Goal: Task Accomplishment & Management: Manage account settings

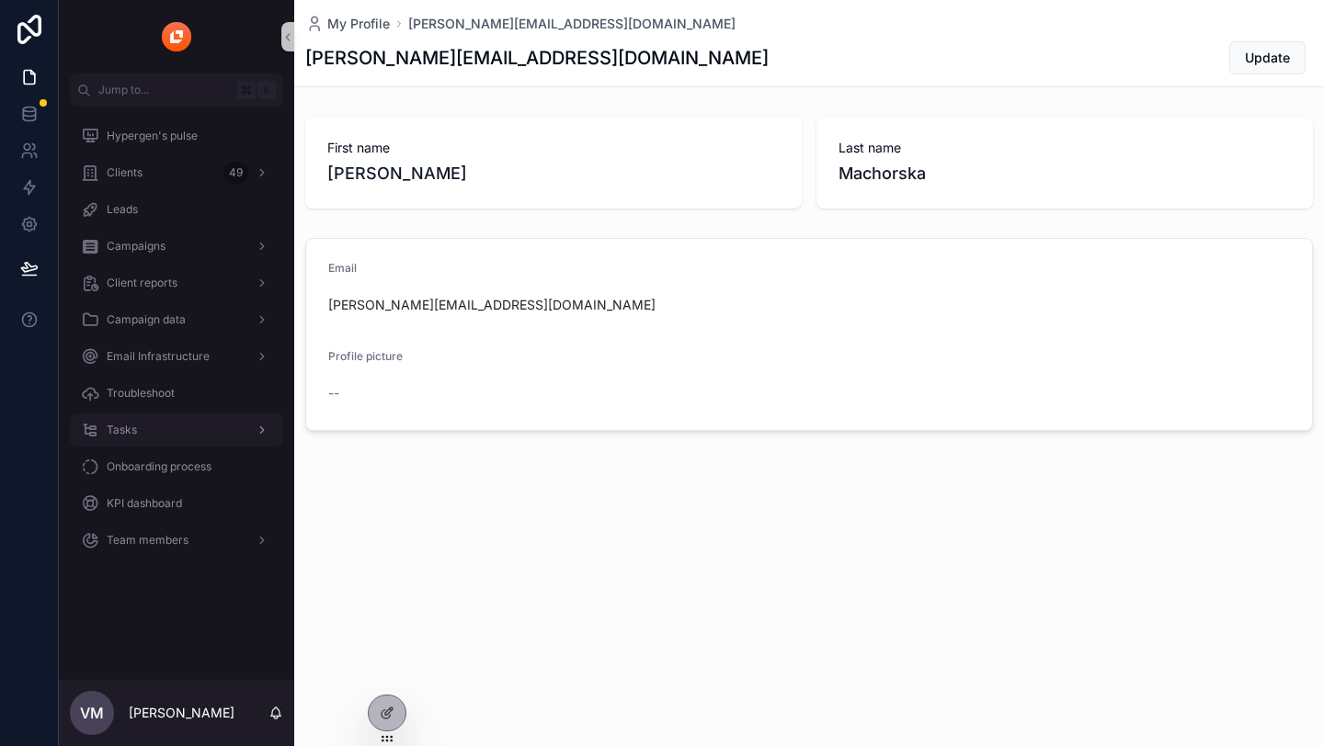
click at [215, 438] on div "Tasks" at bounding box center [176, 429] width 191 height 29
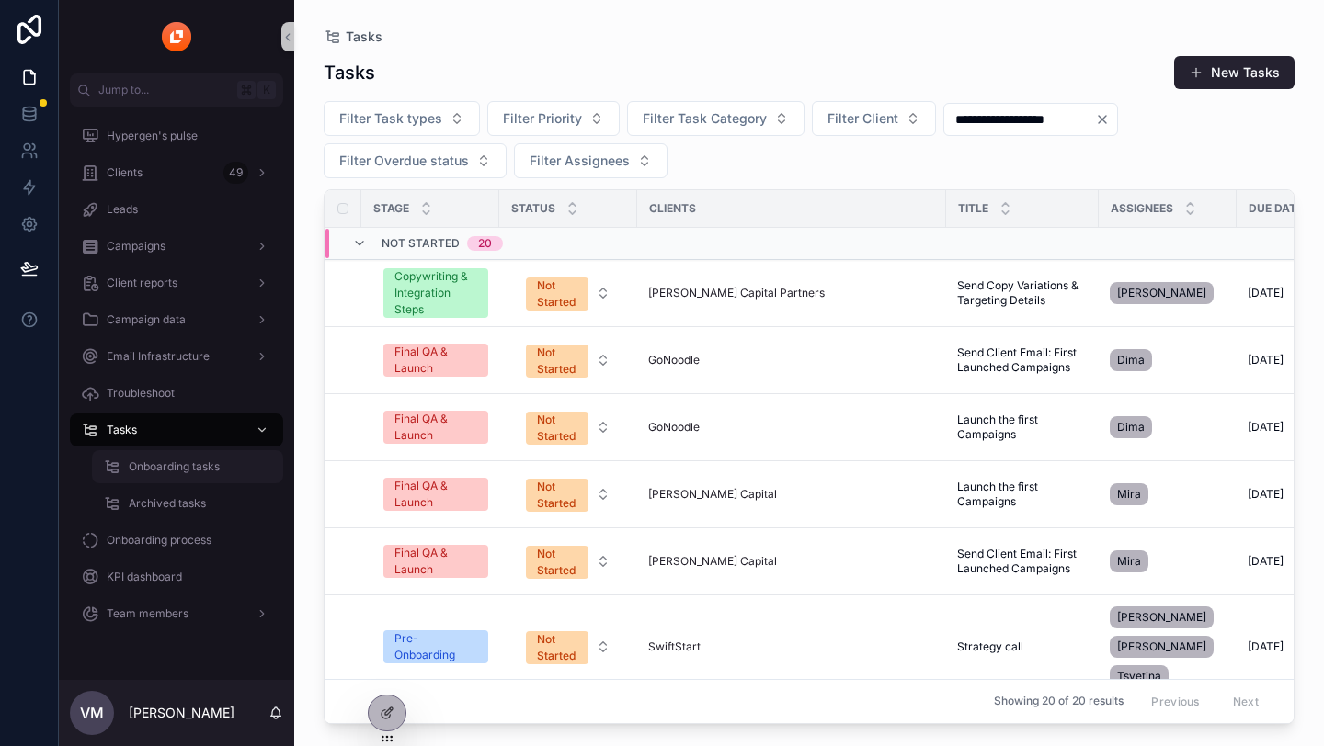
click at [198, 465] on span "Onboarding tasks" at bounding box center [174, 467] width 91 height 15
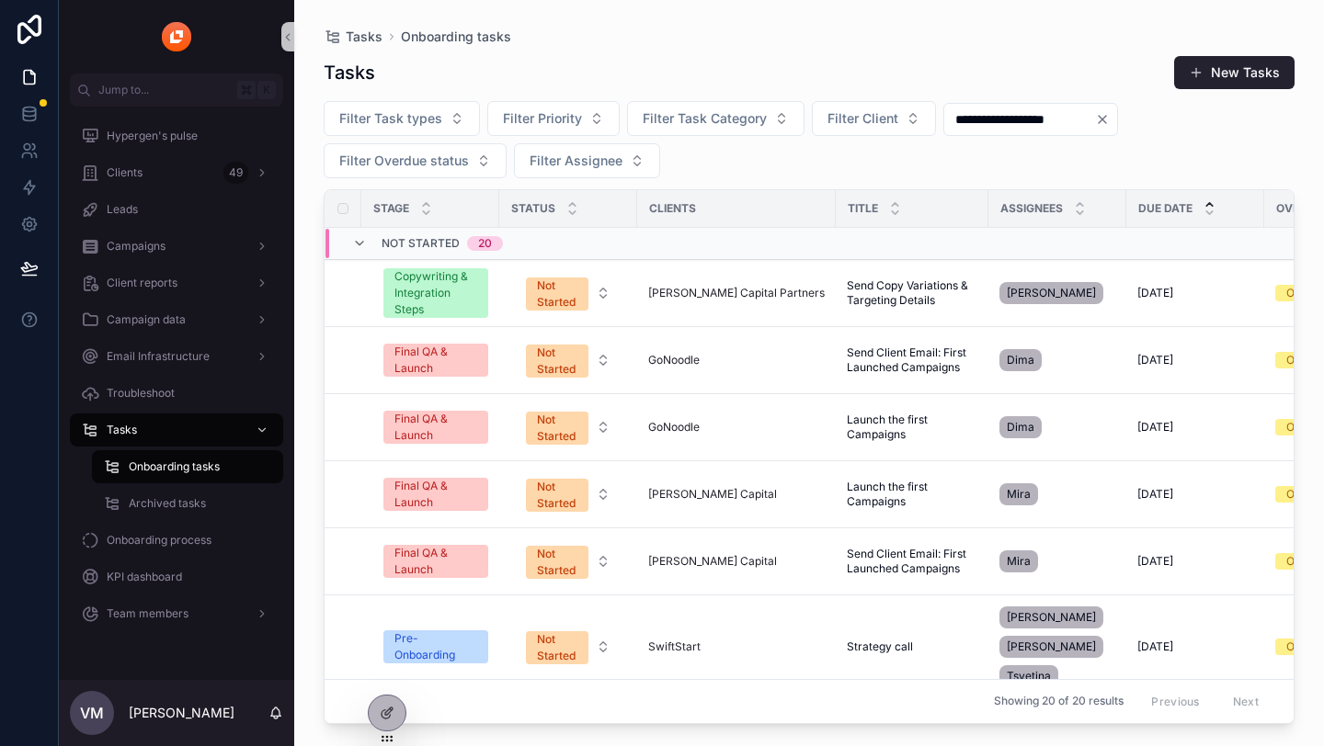
click at [1109, 122] on icon "Clear" at bounding box center [1102, 119] width 15 height 15
click at [893, 114] on span "Filter Client" at bounding box center [862, 118] width 71 height 18
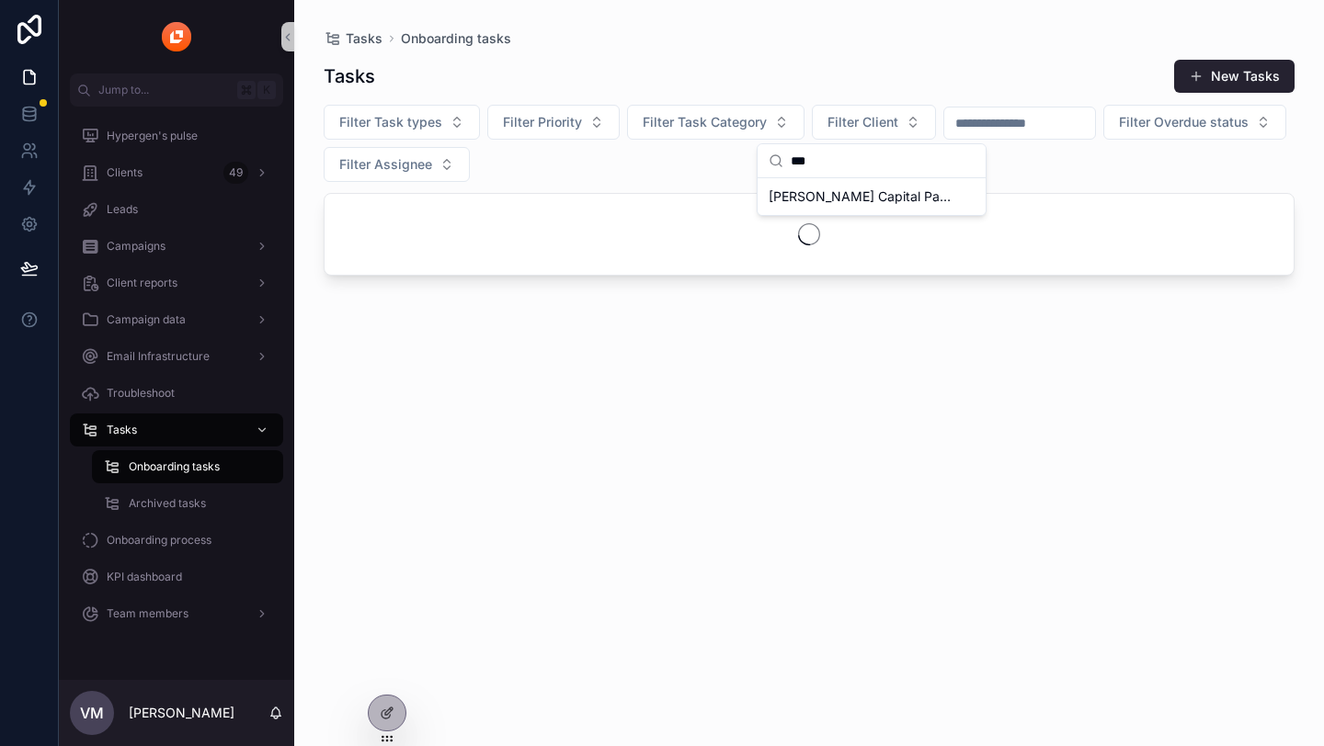
click at [836, 159] on input "***" at bounding box center [883, 160] width 184 height 33
type input "***"
click at [845, 200] on span "[PERSON_NAME] Capital Partners" at bounding box center [860, 197] width 184 height 18
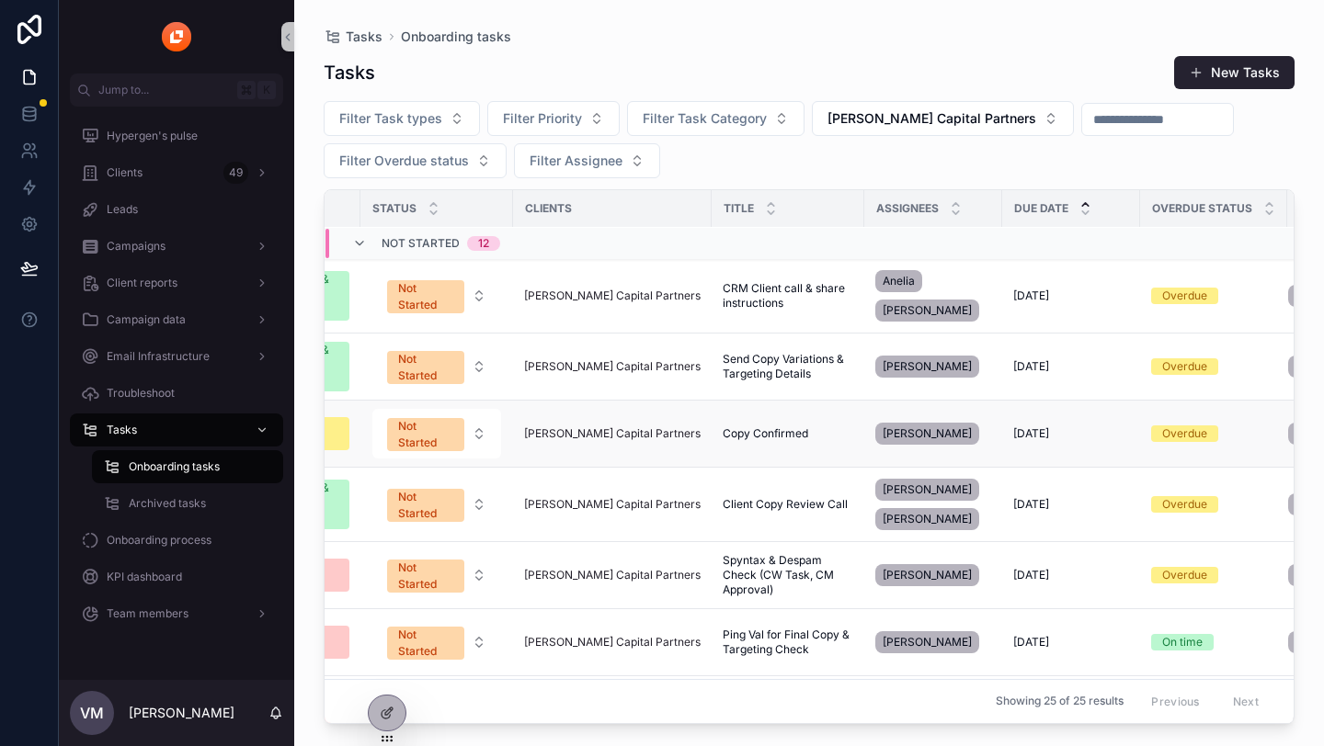
scroll to position [1, 152]
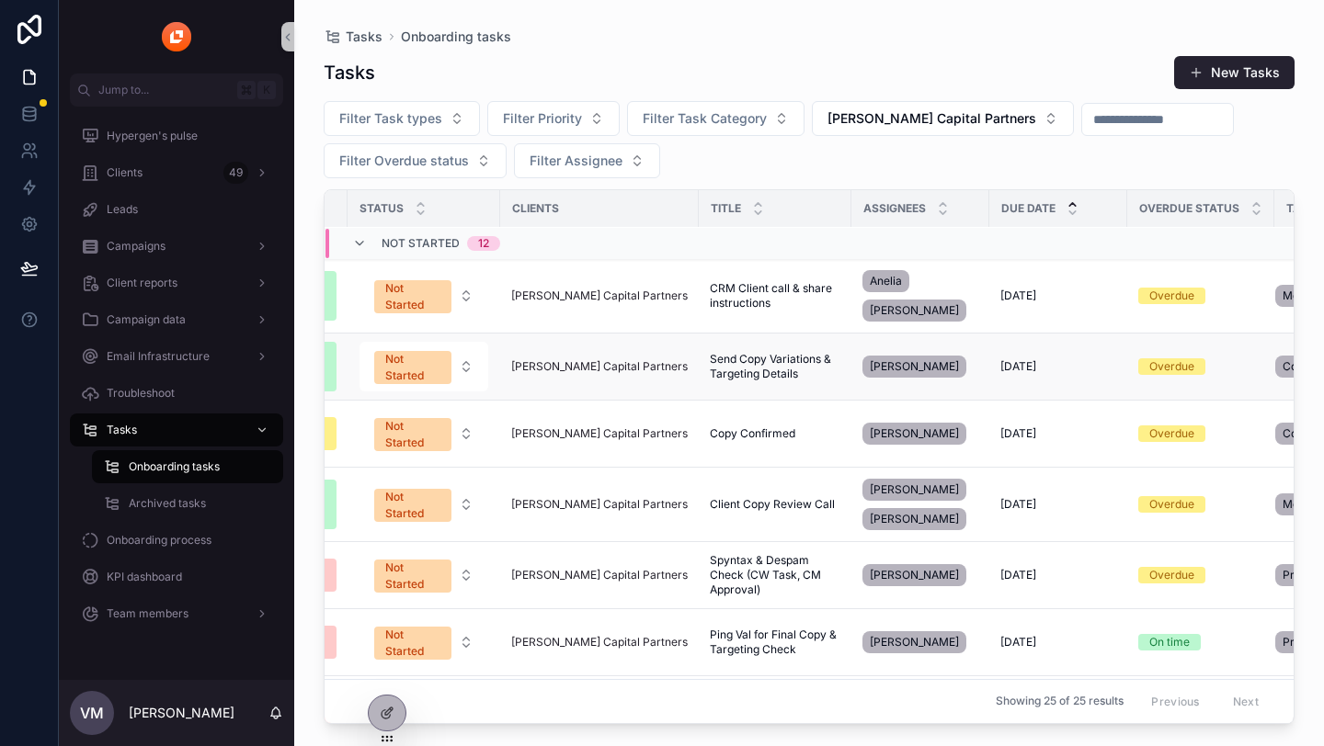
click at [1159, 366] on div "Overdue" at bounding box center [1171, 366] width 45 height 17
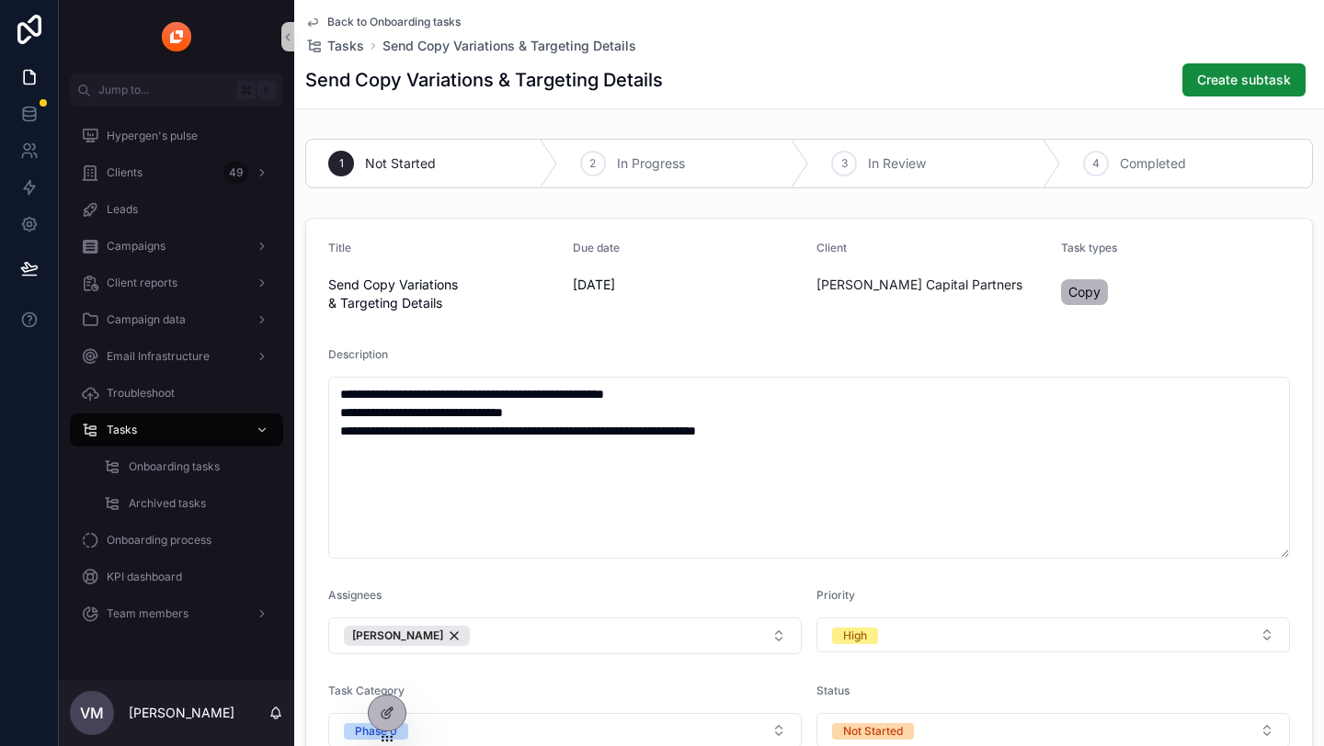
click at [327, 24] on span "Back to Onboarding tasks" at bounding box center [393, 22] width 133 height 15
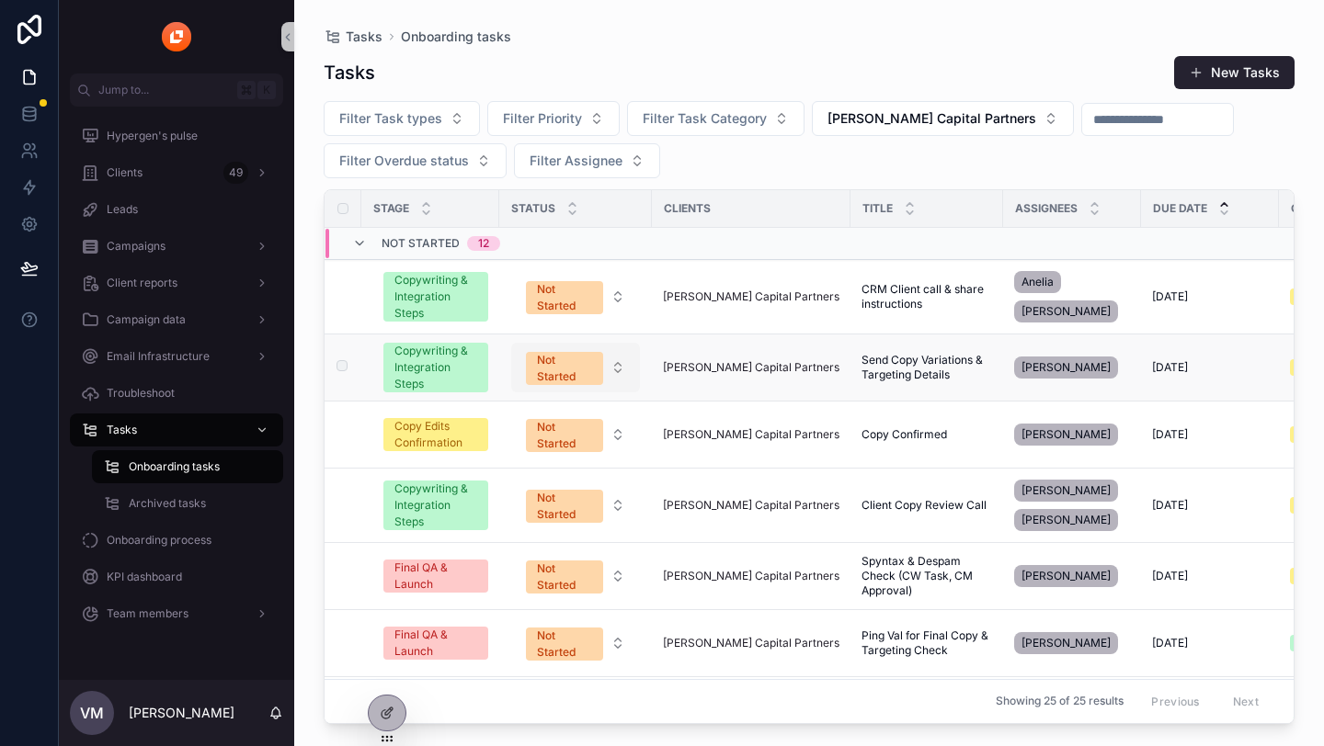
click at [558, 372] on div "Not Started" at bounding box center [564, 368] width 55 height 33
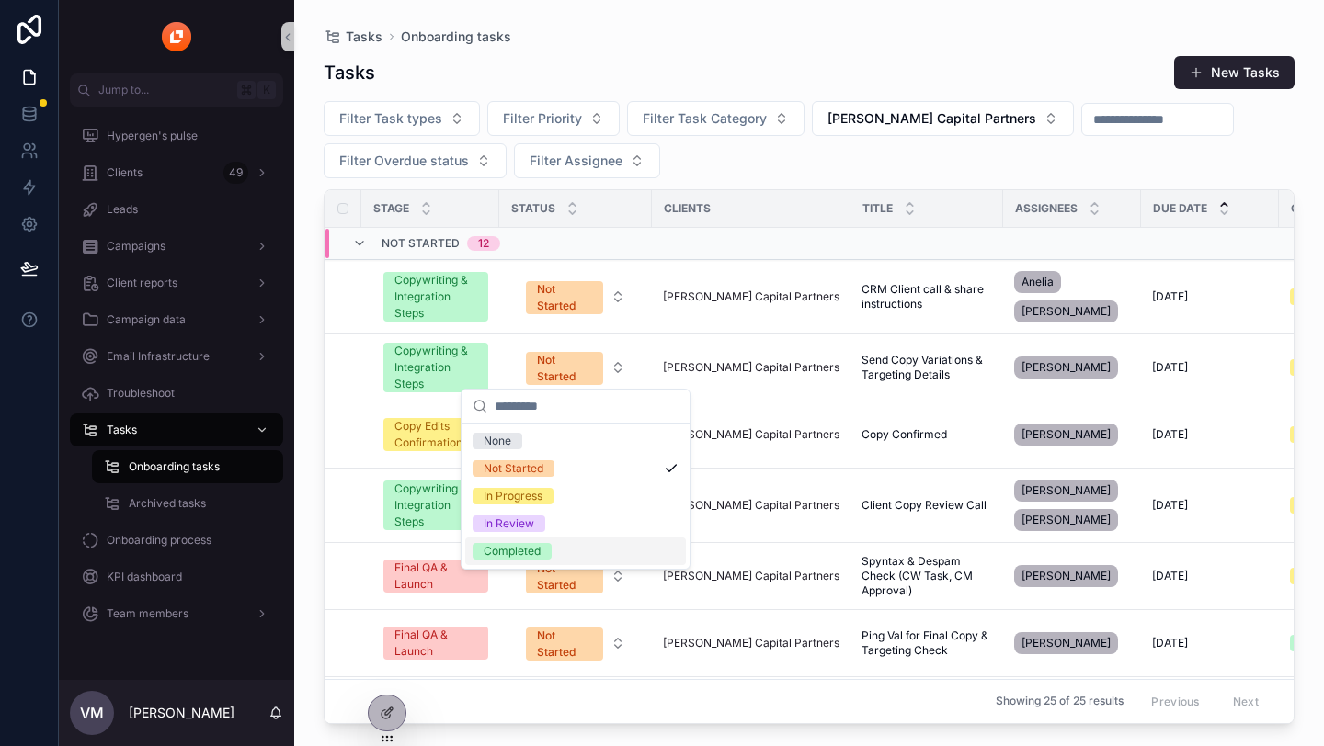
click at [524, 549] on div "Completed" at bounding box center [511, 551] width 57 height 17
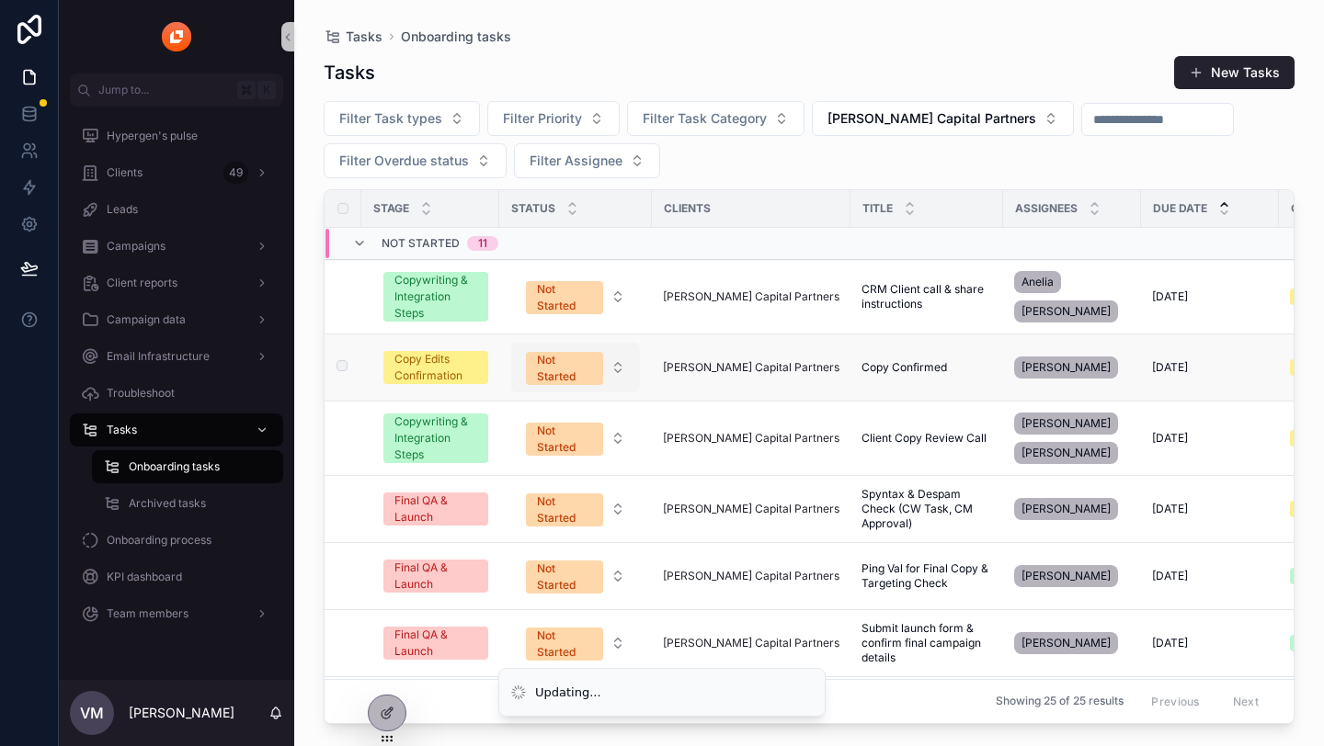
click at [570, 367] on div "Not Started" at bounding box center [564, 368] width 55 height 33
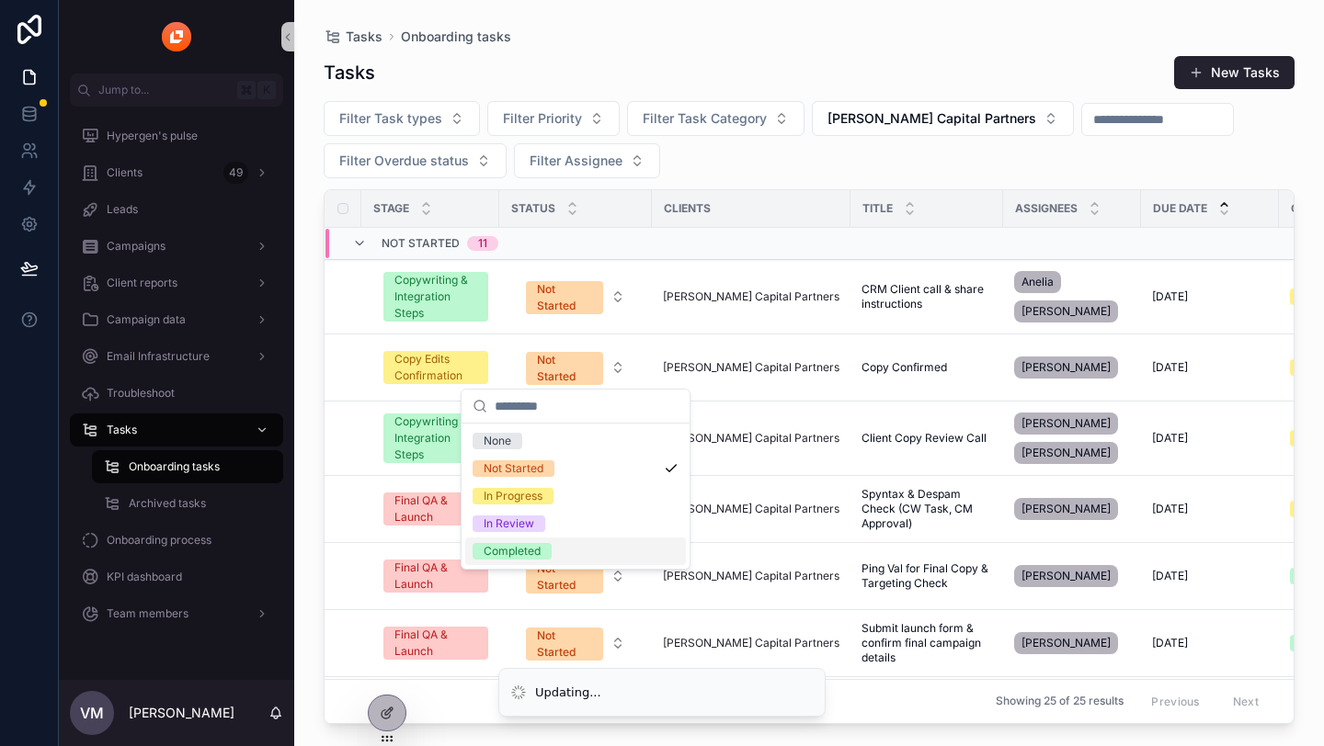
click at [554, 546] on div "Completed" at bounding box center [575, 552] width 221 height 28
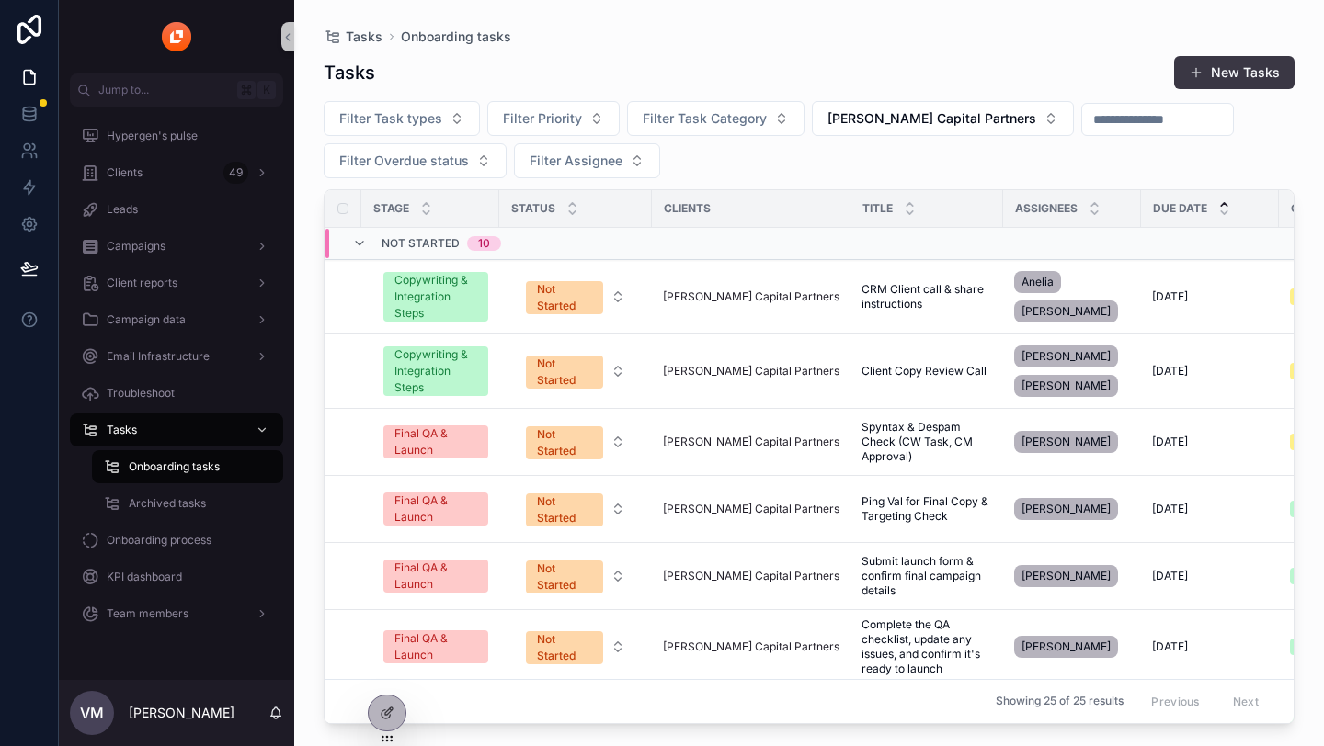
click at [1184, 72] on button "New Tasks" at bounding box center [1234, 72] width 120 height 33
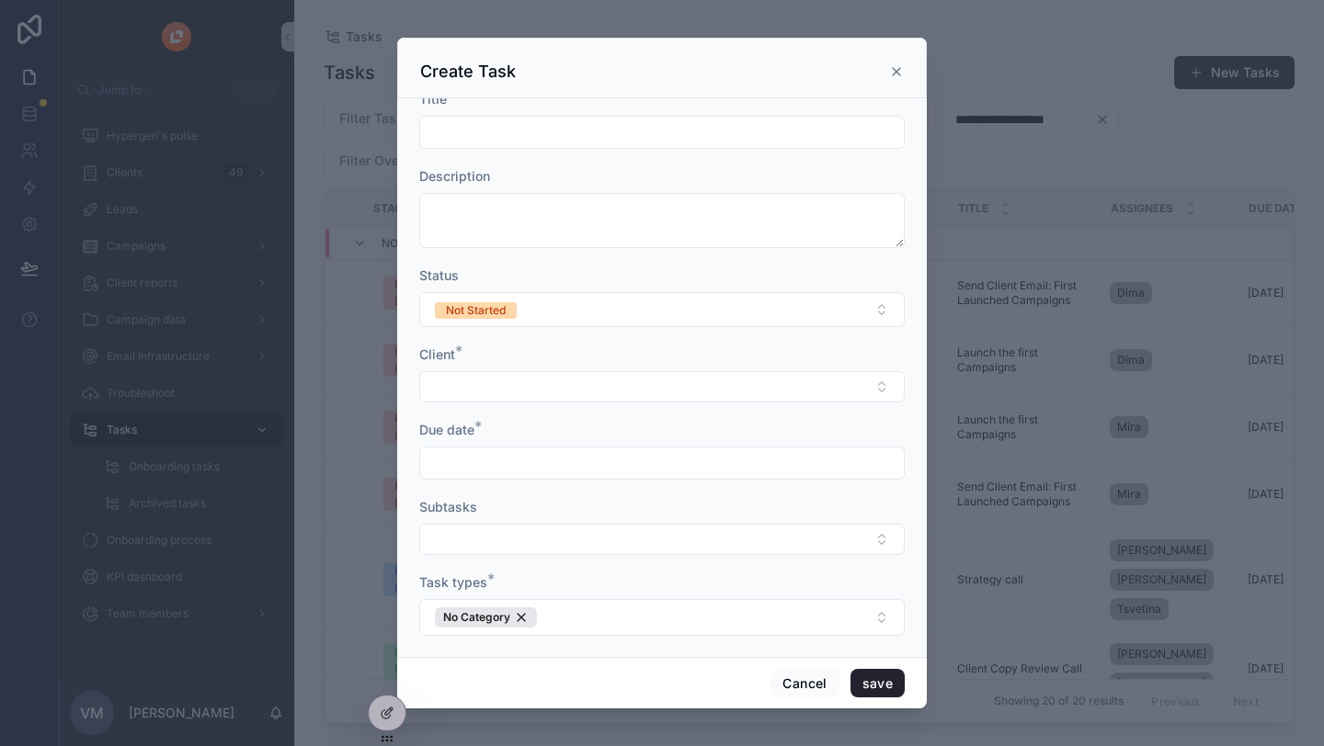
scroll to position [102, 0]
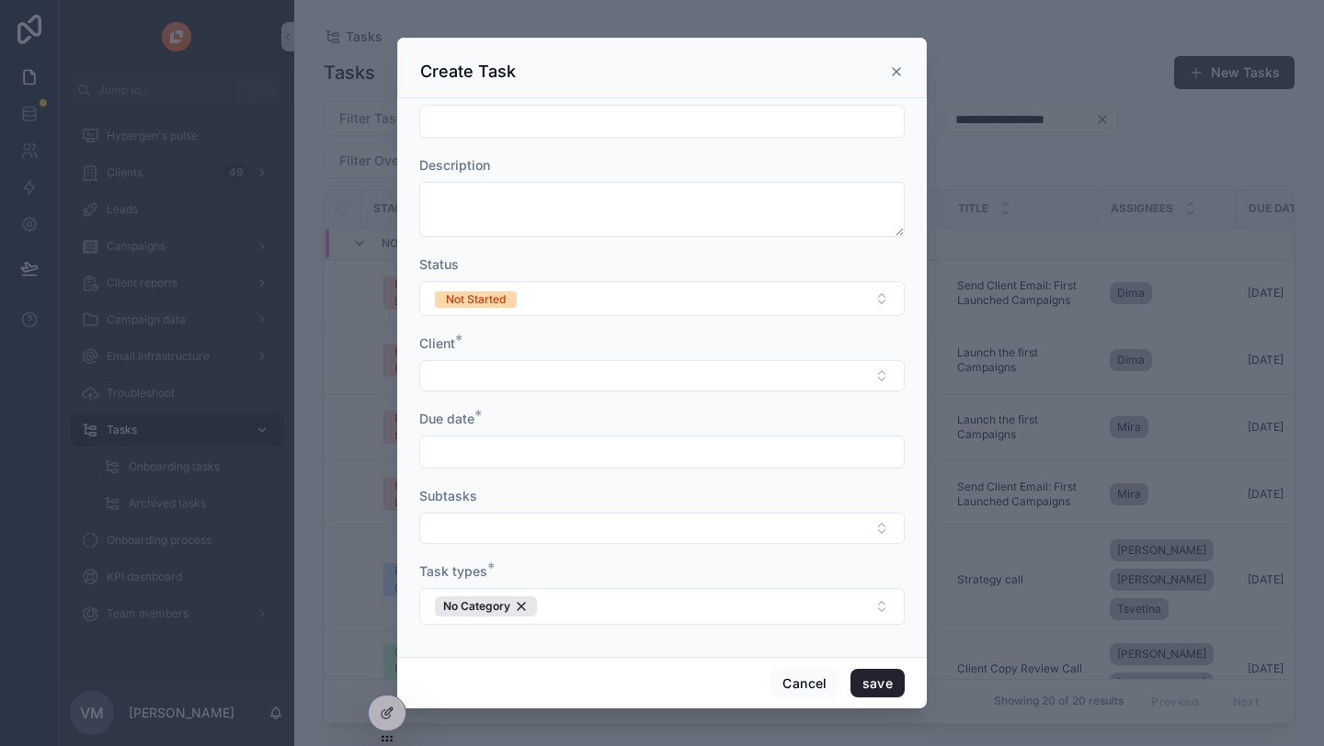
click at [678, 393] on form "Assignees * Title * Description Status Not Started Client * Due date * Subtasks…" at bounding box center [661, 324] width 485 height 640
click at [674, 384] on button "Select Button" at bounding box center [661, 375] width 485 height 31
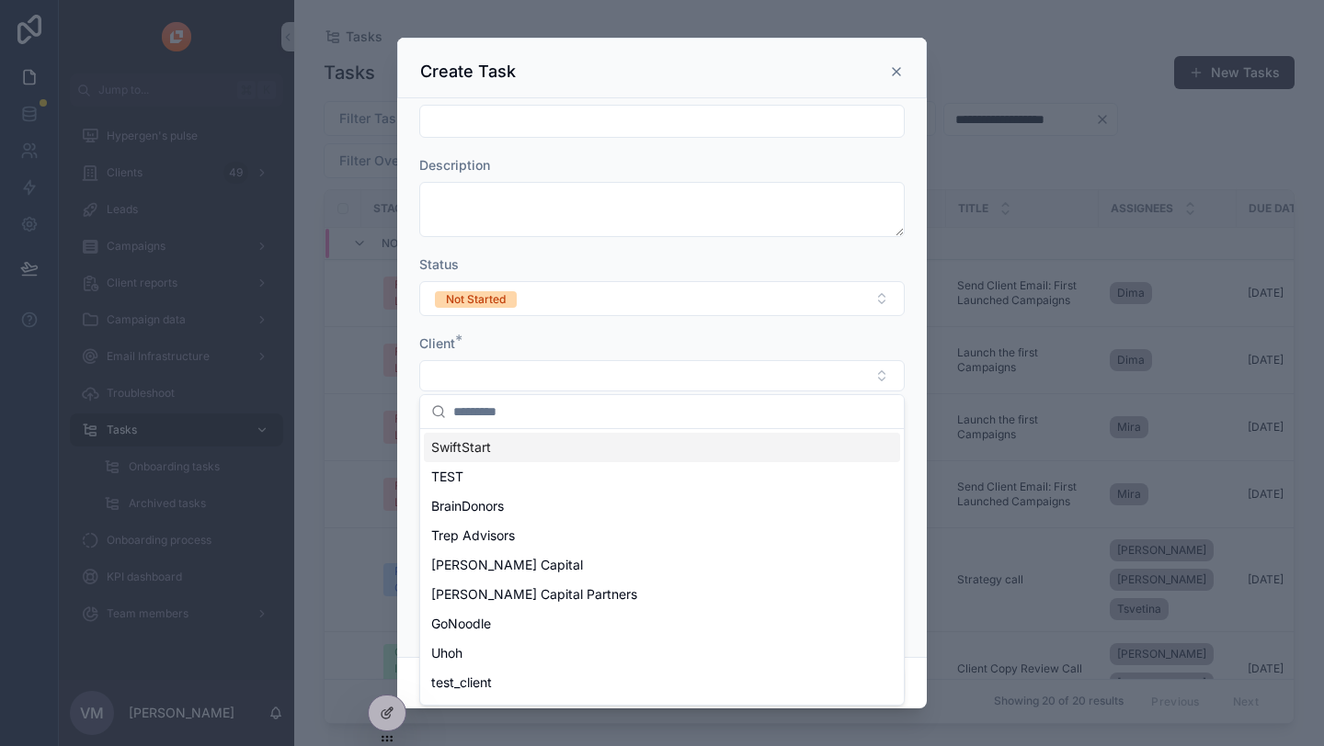
click at [670, 441] on div "SwiftStart" at bounding box center [662, 447] width 476 height 29
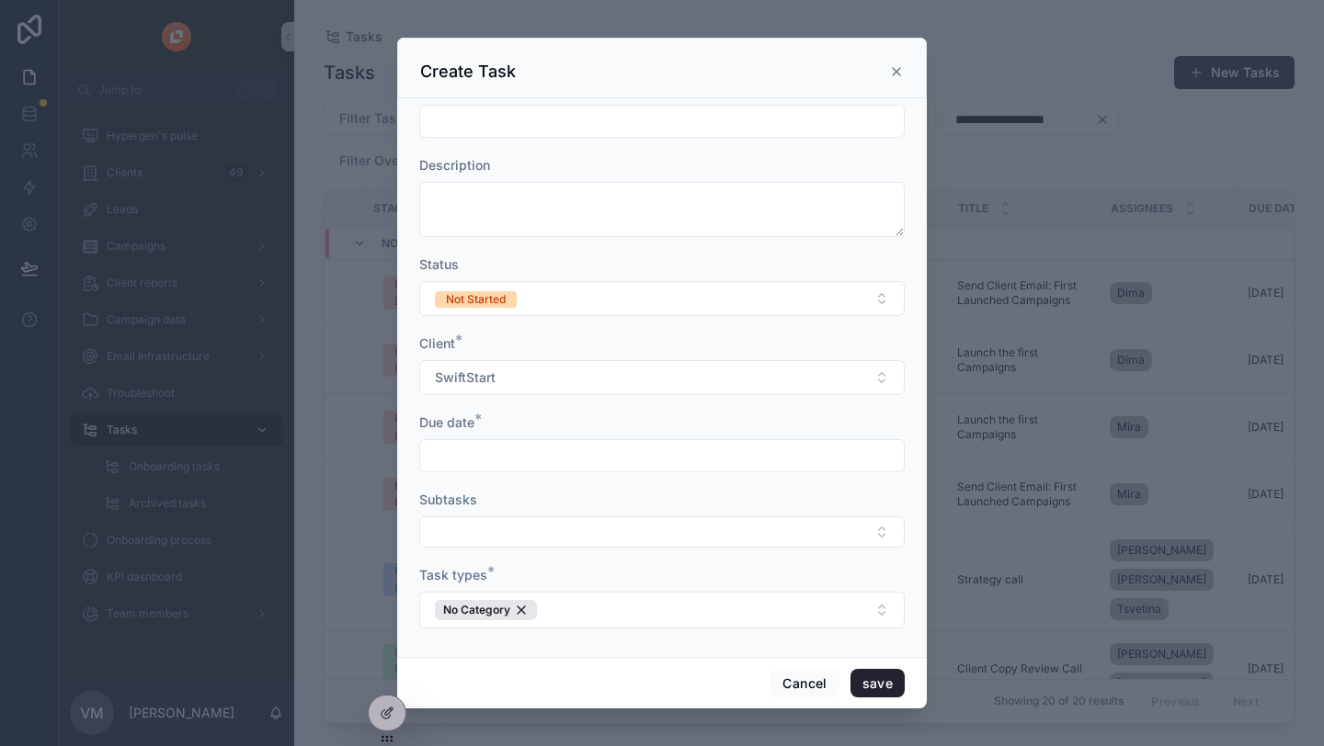
click at [892, 81] on div "Create Task" at bounding box center [661, 72] width 483 height 22
click at [911, 51] on div "Create Task" at bounding box center [661, 68] width 529 height 61
click at [908, 55] on div "Create Task" at bounding box center [661, 68] width 529 height 61
click at [900, 69] on icon "scrollable content" at bounding box center [896, 71] width 15 height 15
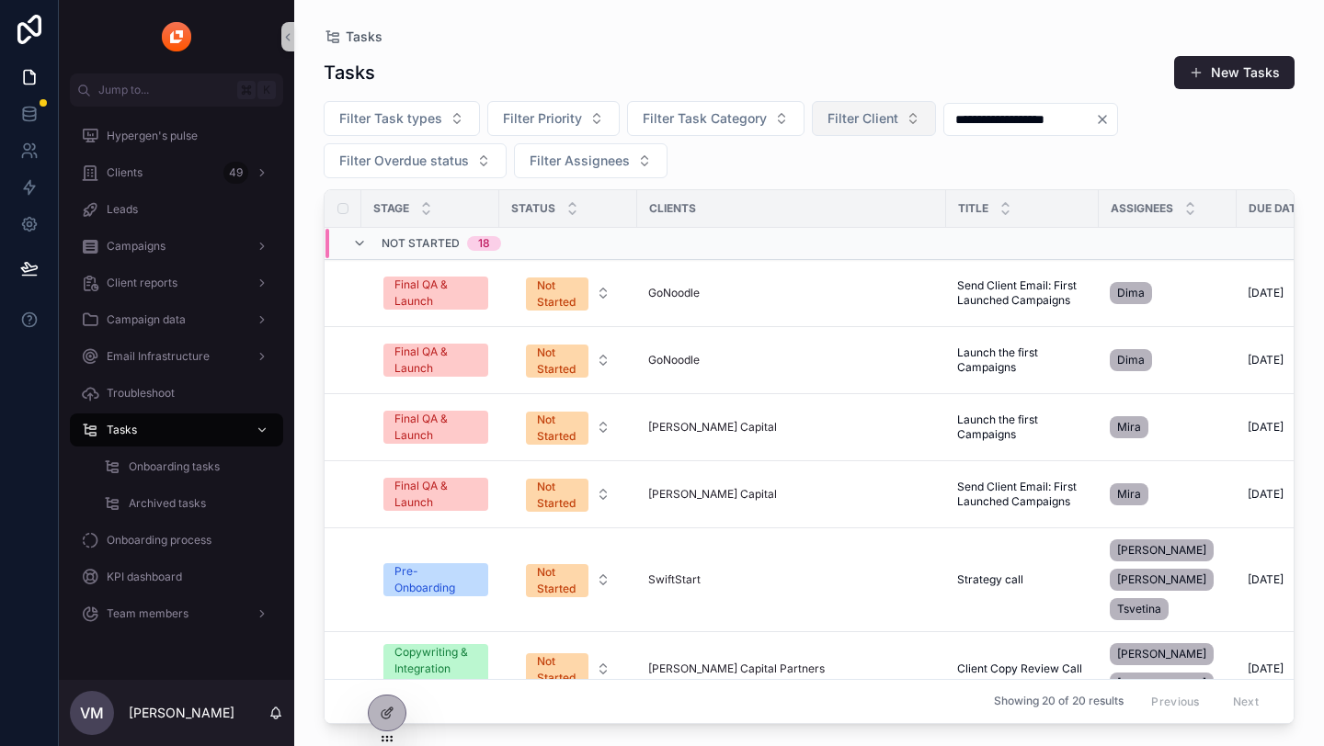
click at [881, 123] on span "Filter Client" at bounding box center [862, 118] width 71 height 18
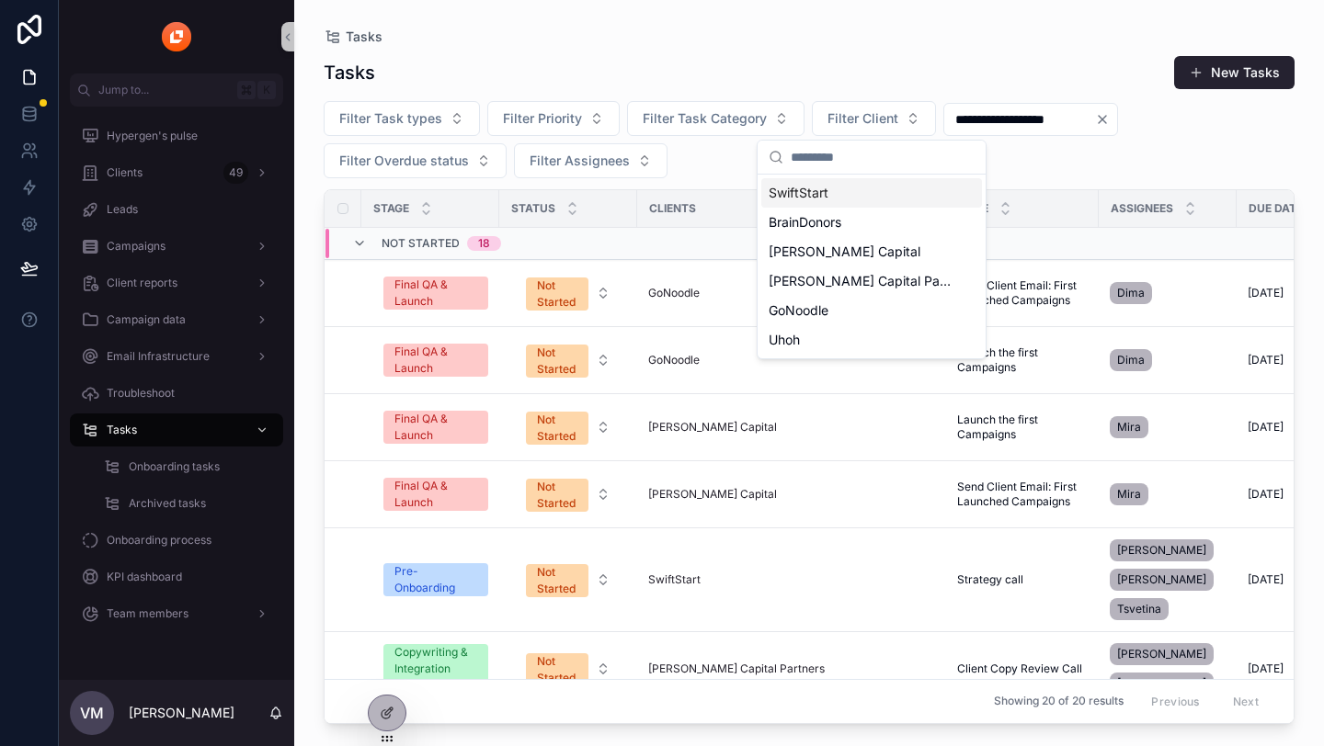
click at [879, 195] on div "SwiftStart" at bounding box center [871, 192] width 221 height 29
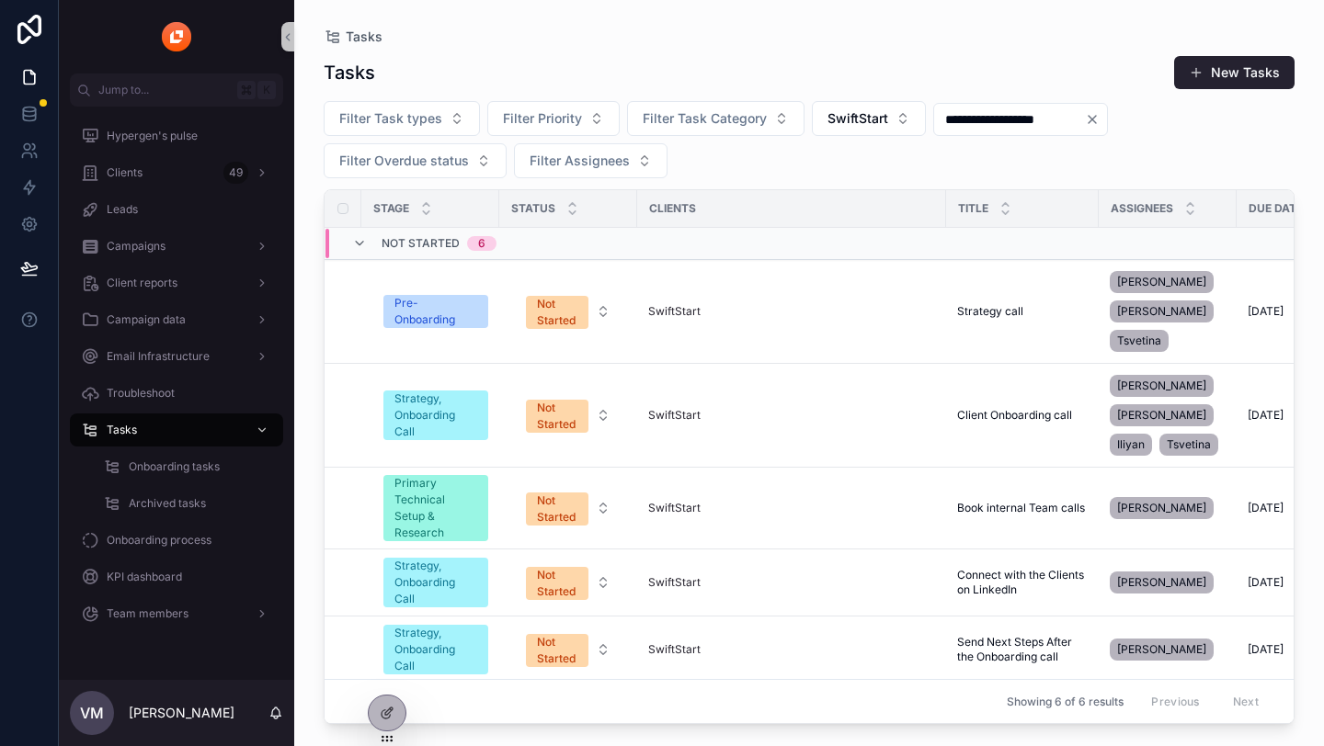
click at [1099, 119] on icon "Clear" at bounding box center [1092, 119] width 15 height 15
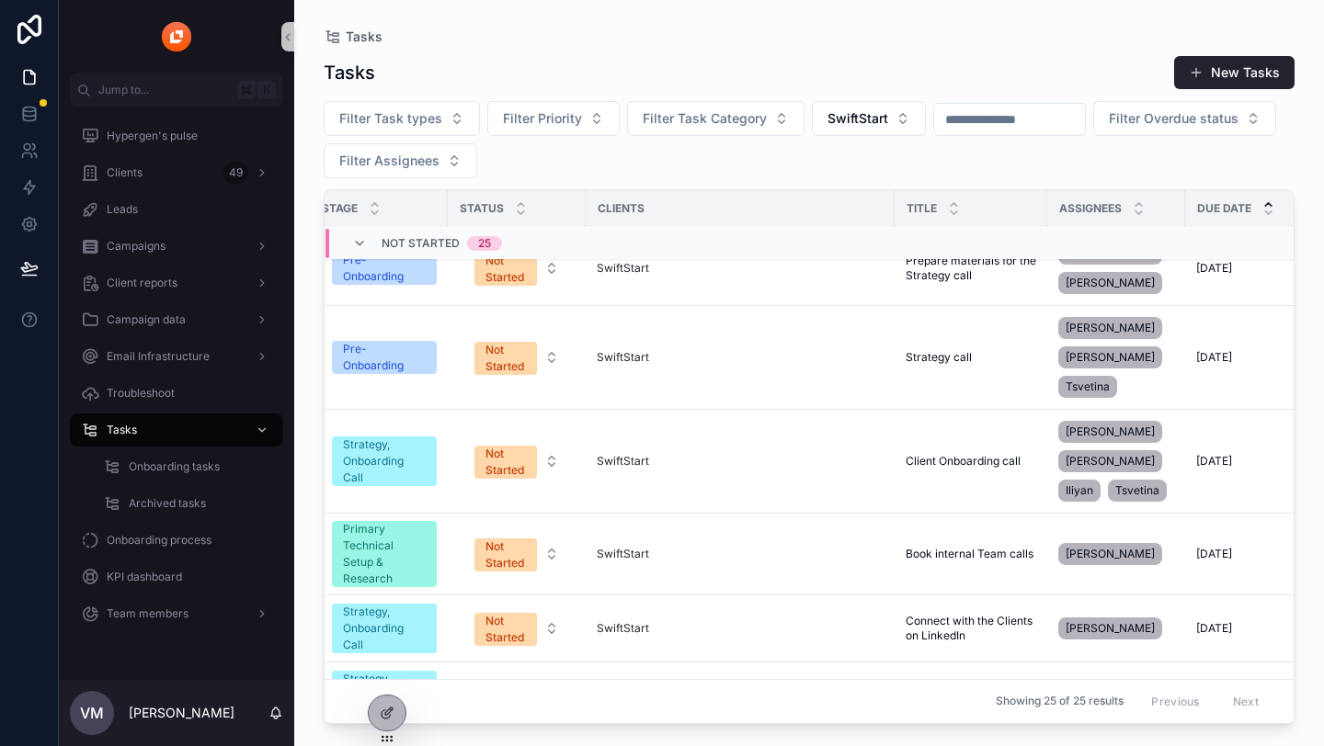
scroll to position [0, 51]
